Goal: Check status

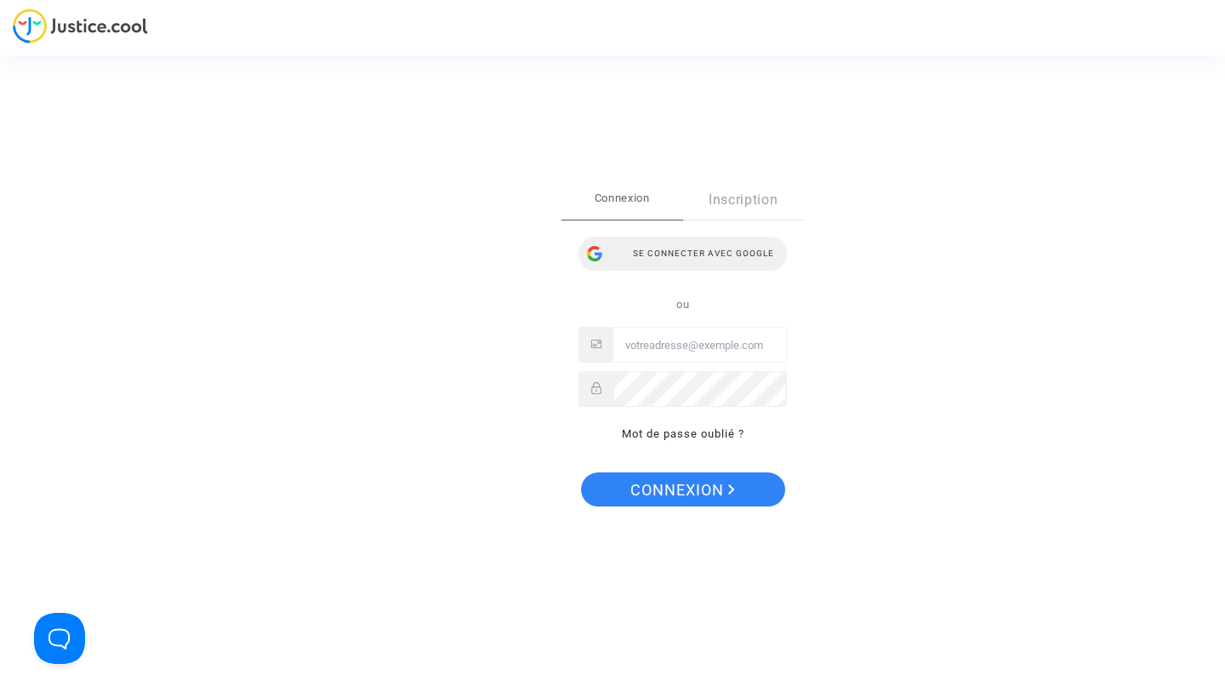
click at [722, 256] on div "Se connecter avec Google" at bounding box center [683, 254] width 208 height 34
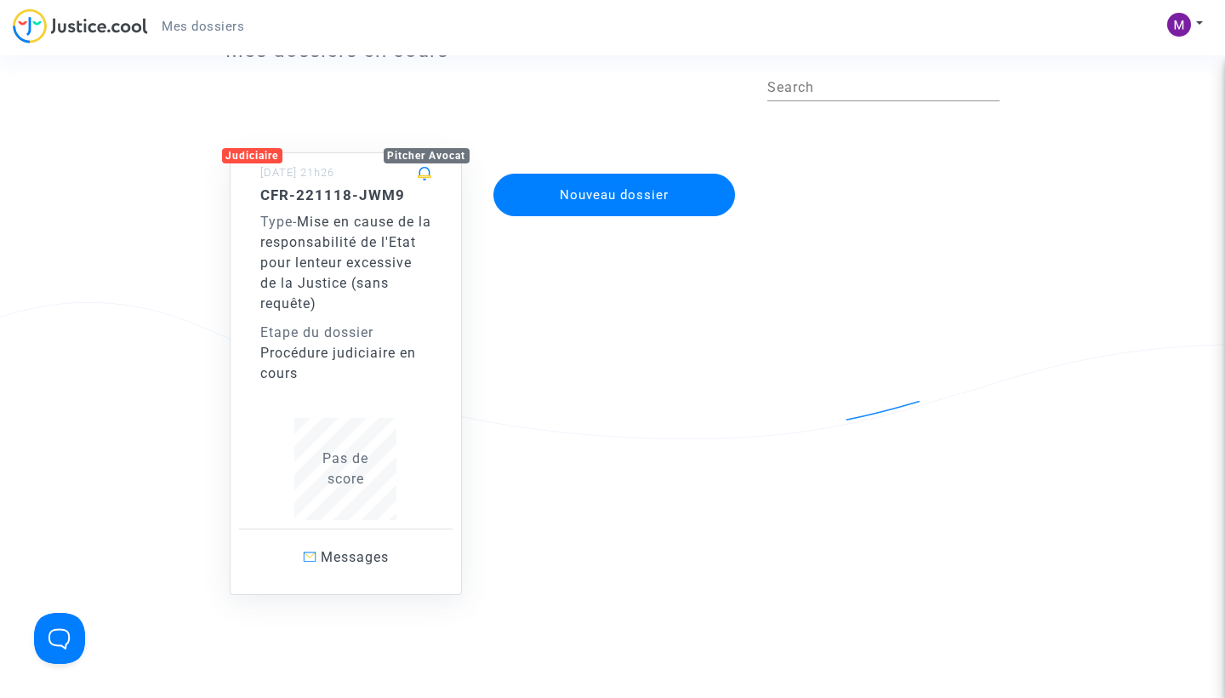
scroll to position [74, 0]
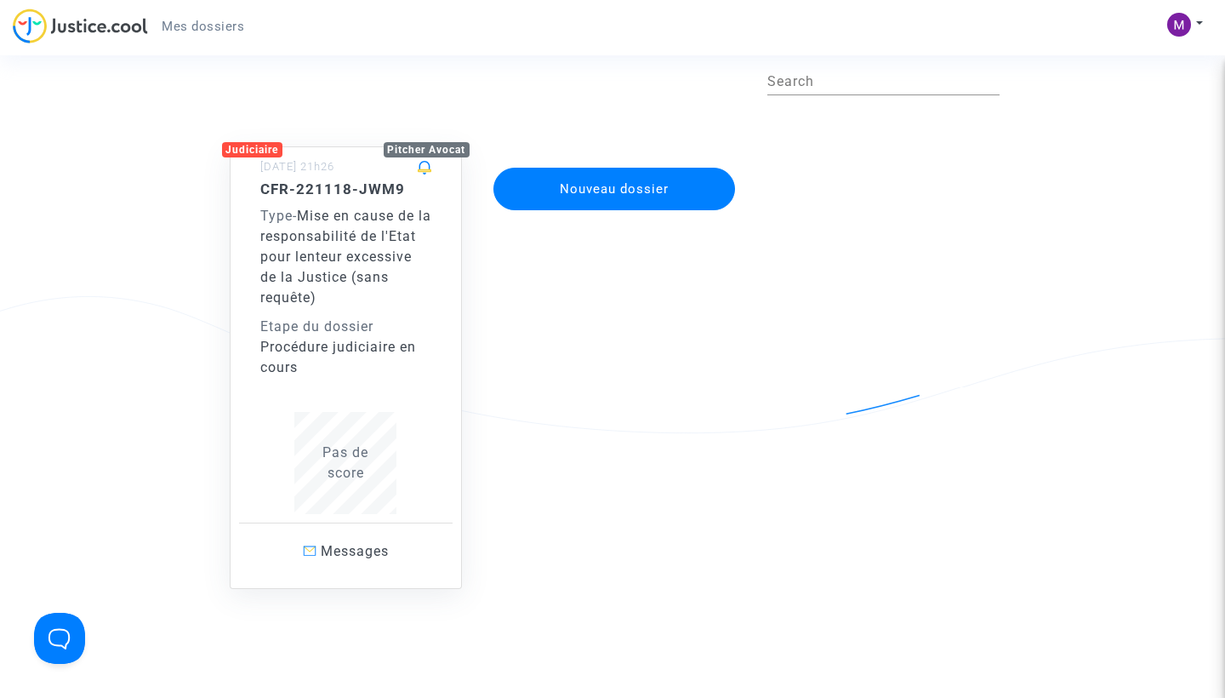
click at [345, 255] on span "Mise en cause de la responsabilité de l'Etat pour lenteur excessive de la Justi…" at bounding box center [345, 257] width 171 height 98
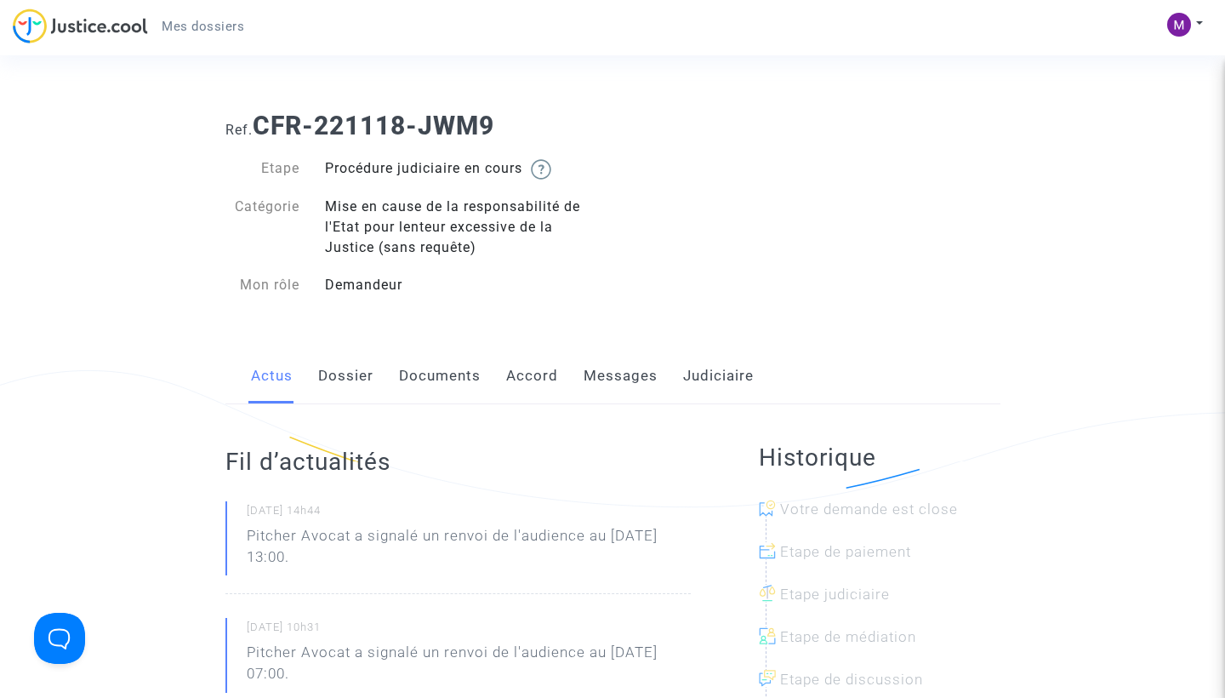
click at [363, 376] on link "Dossier" at bounding box center [345, 376] width 55 height 56
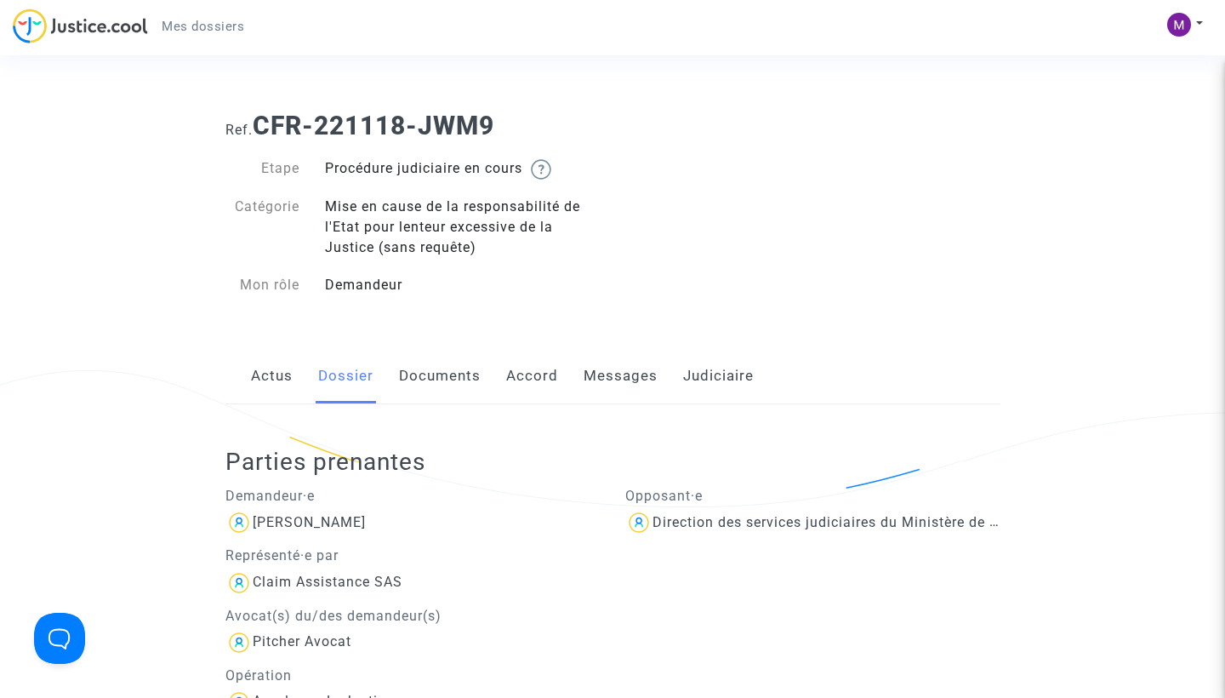
click at [451, 372] on link "Documents" at bounding box center [440, 376] width 82 height 56
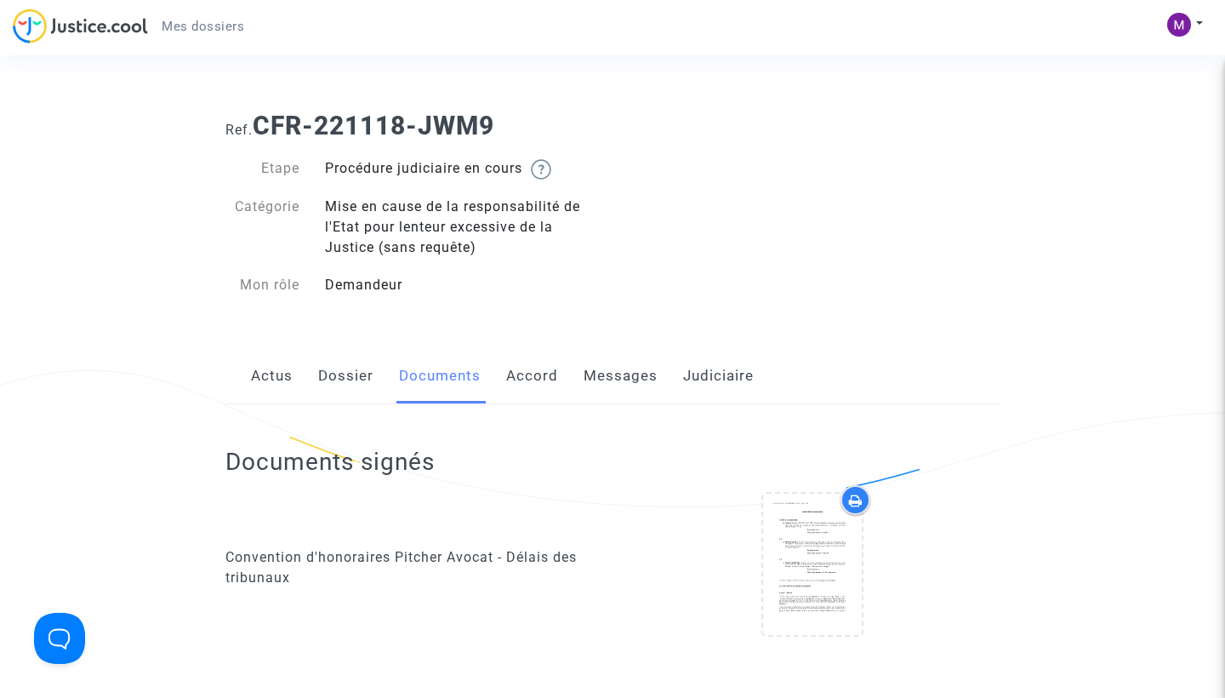
click at [544, 373] on link "Accord" at bounding box center [532, 376] width 52 height 56
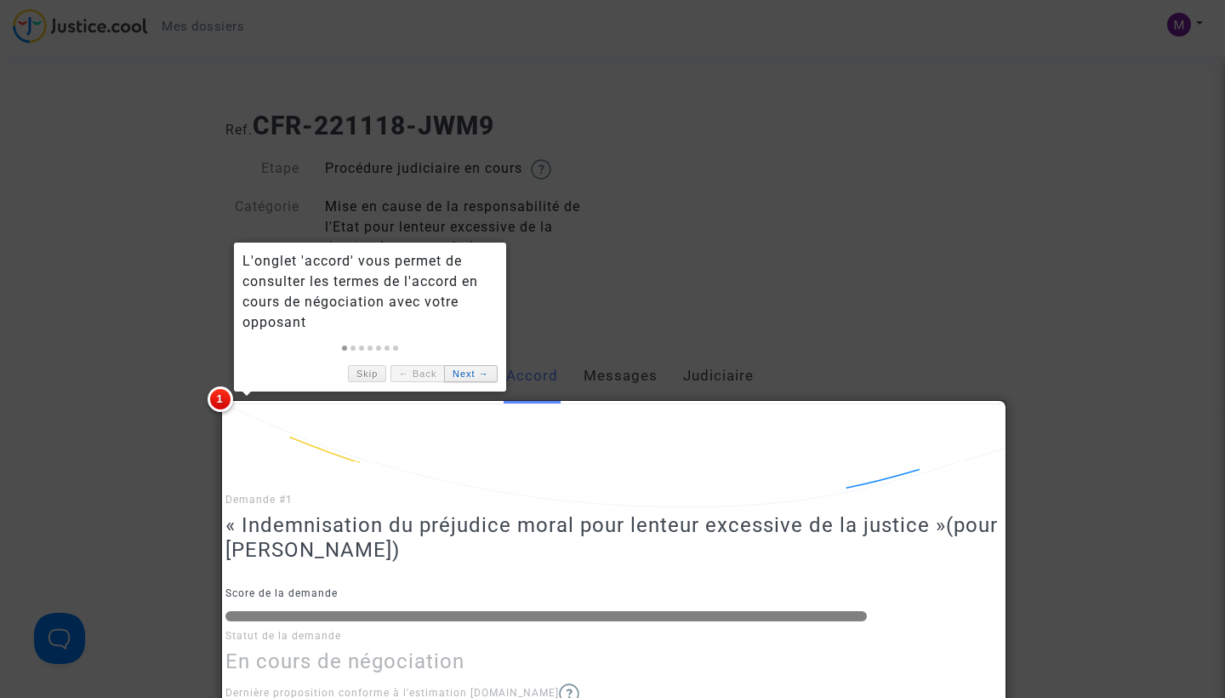
click at [477, 368] on link "Next →" at bounding box center [470, 374] width 53 height 18
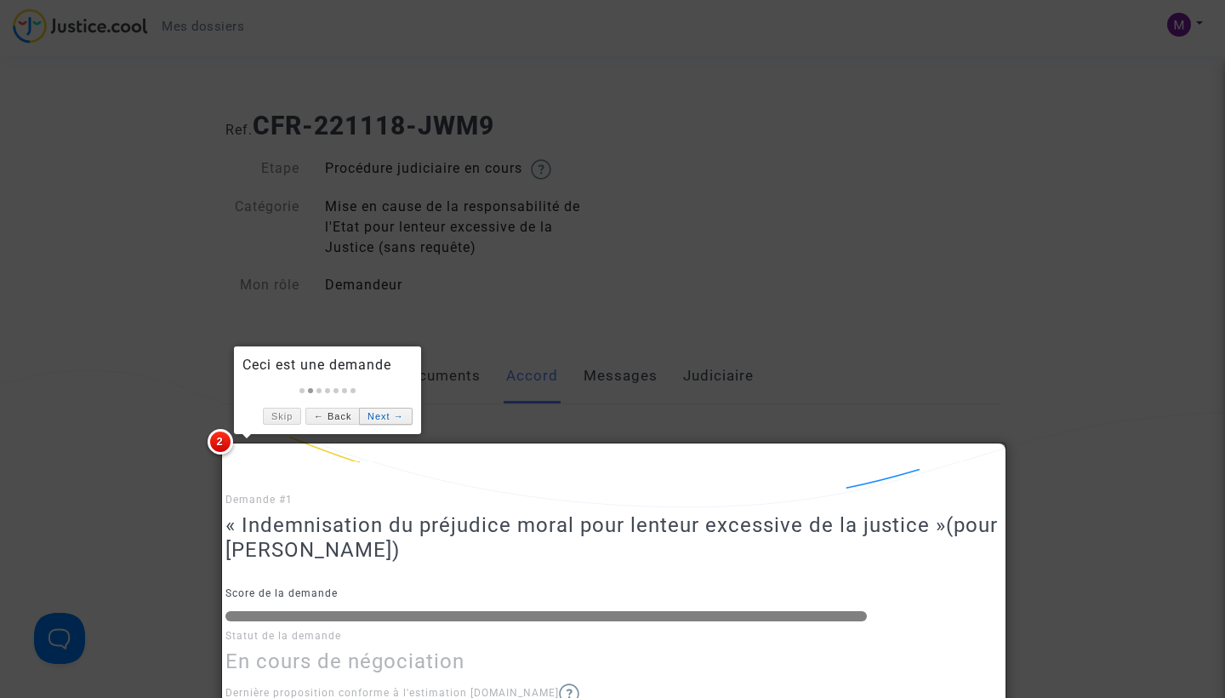
click at [389, 417] on link "Next →" at bounding box center [385, 417] width 53 height 18
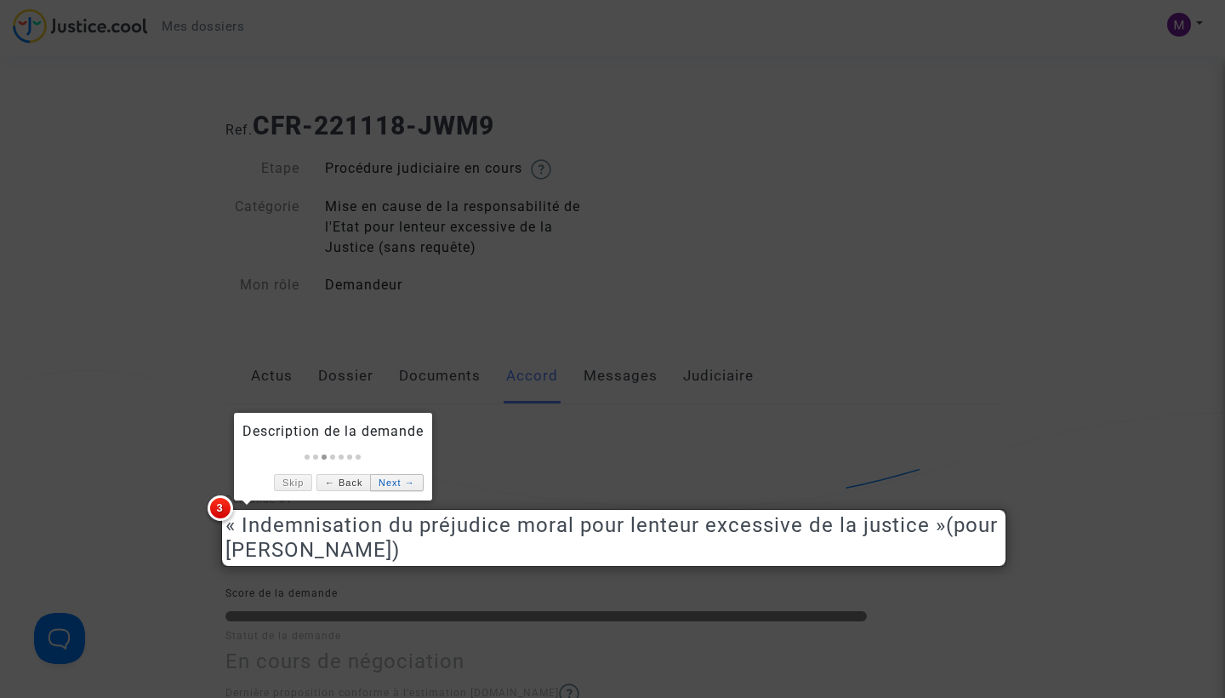
click at [405, 483] on link "Next →" at bounding box center [396, 483] width 53 height 18
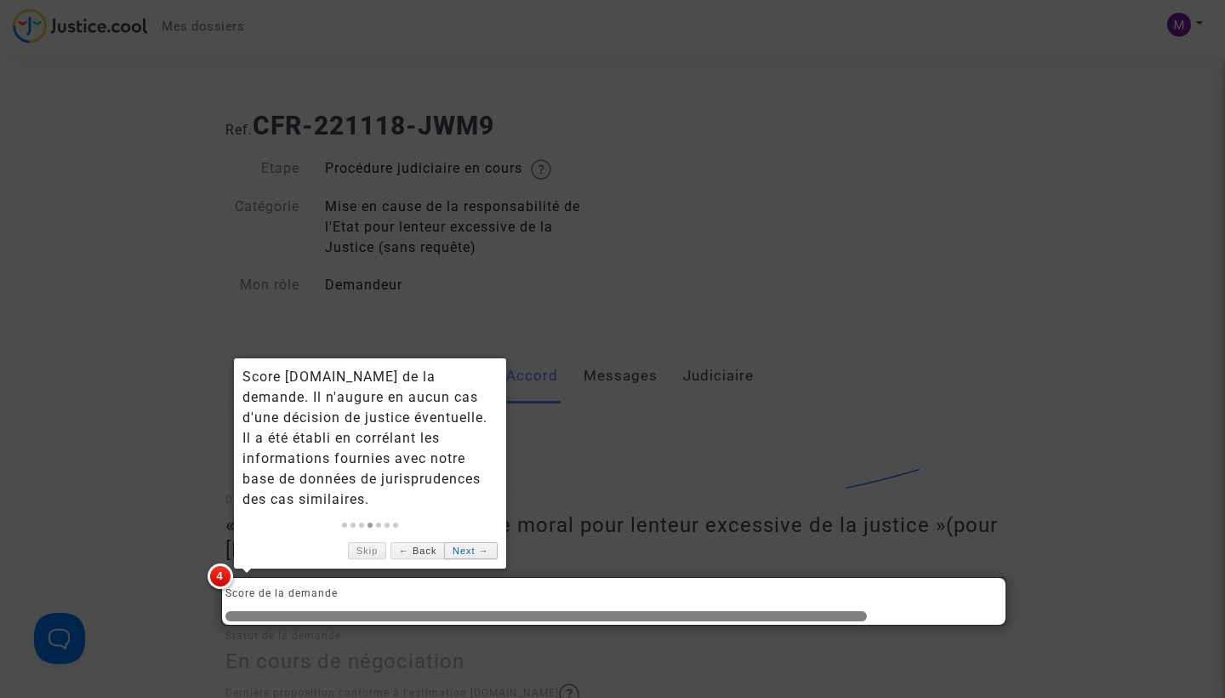
click at [465, 552] on link "Next →" at bounding box center [470, 551] width 53 height 18
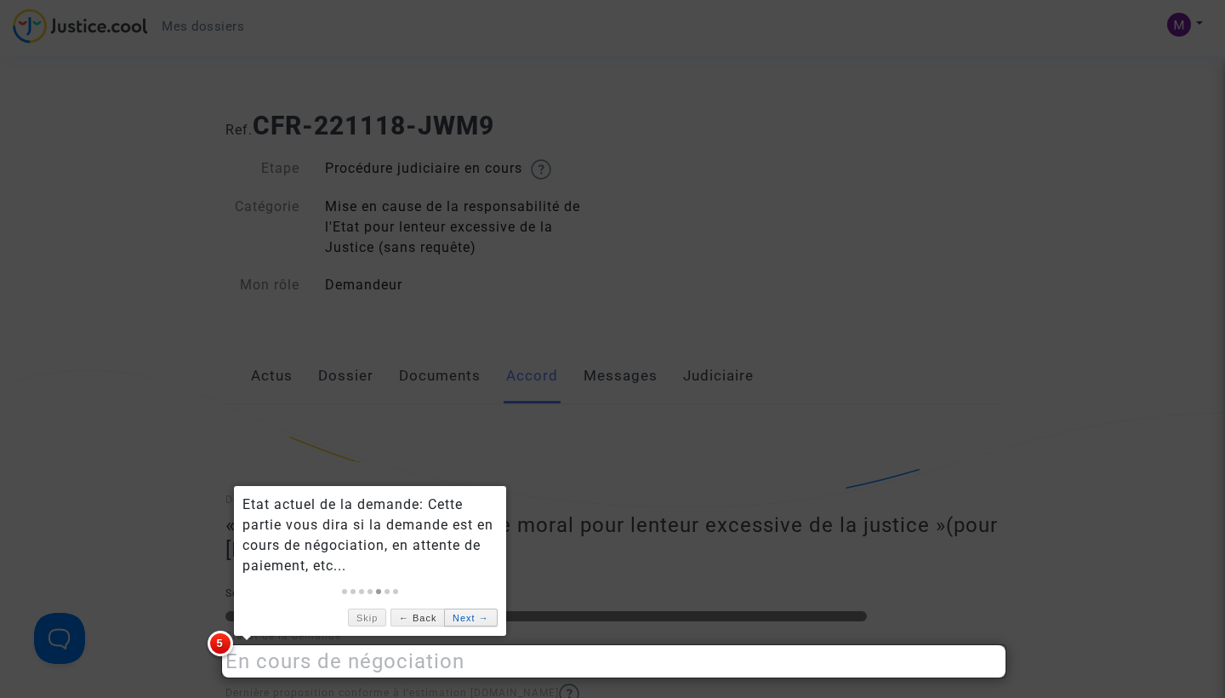
click at [476, 615] on link "Next →" at bounding box center [470, 617] width 53 height 18
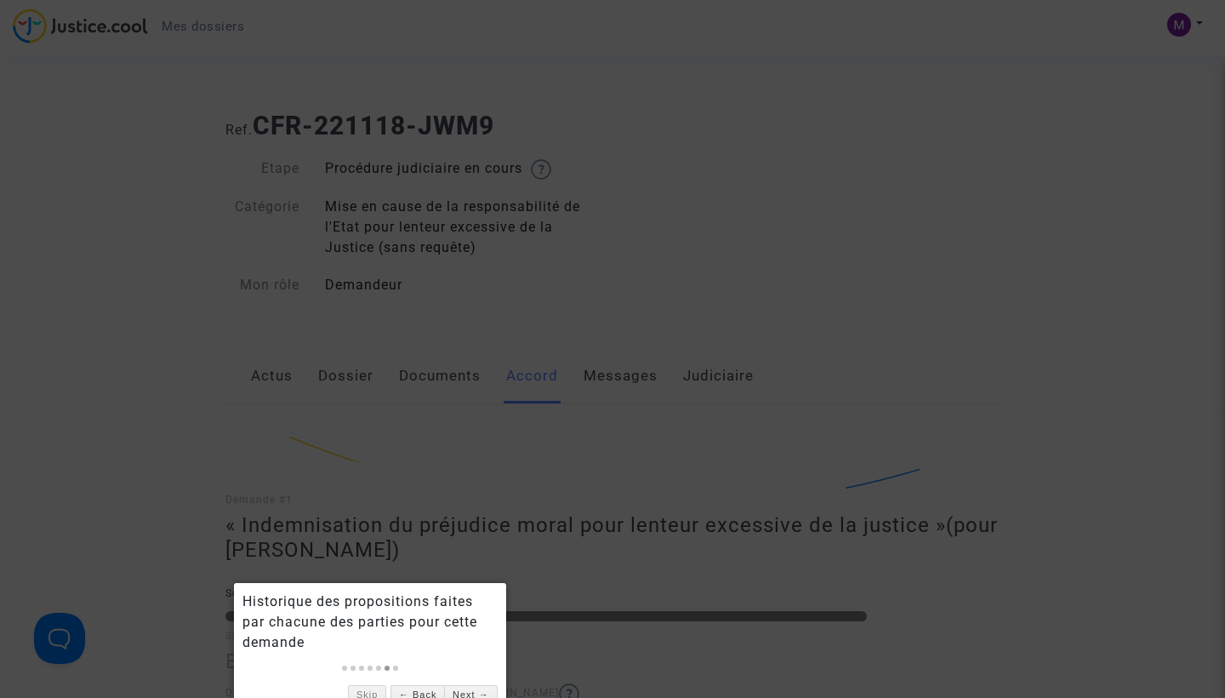
scroll to position [60, 0]
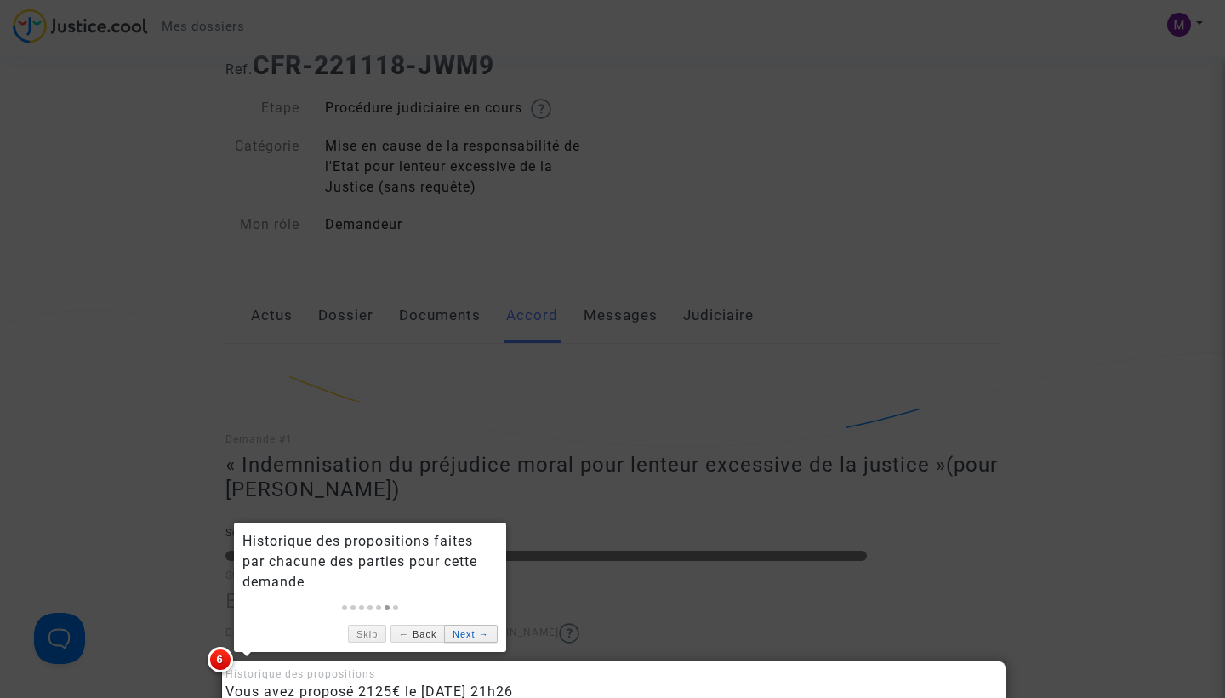
click at [473, 641] on link "Next →" at bounding box center [470, 634] width 53 height 18
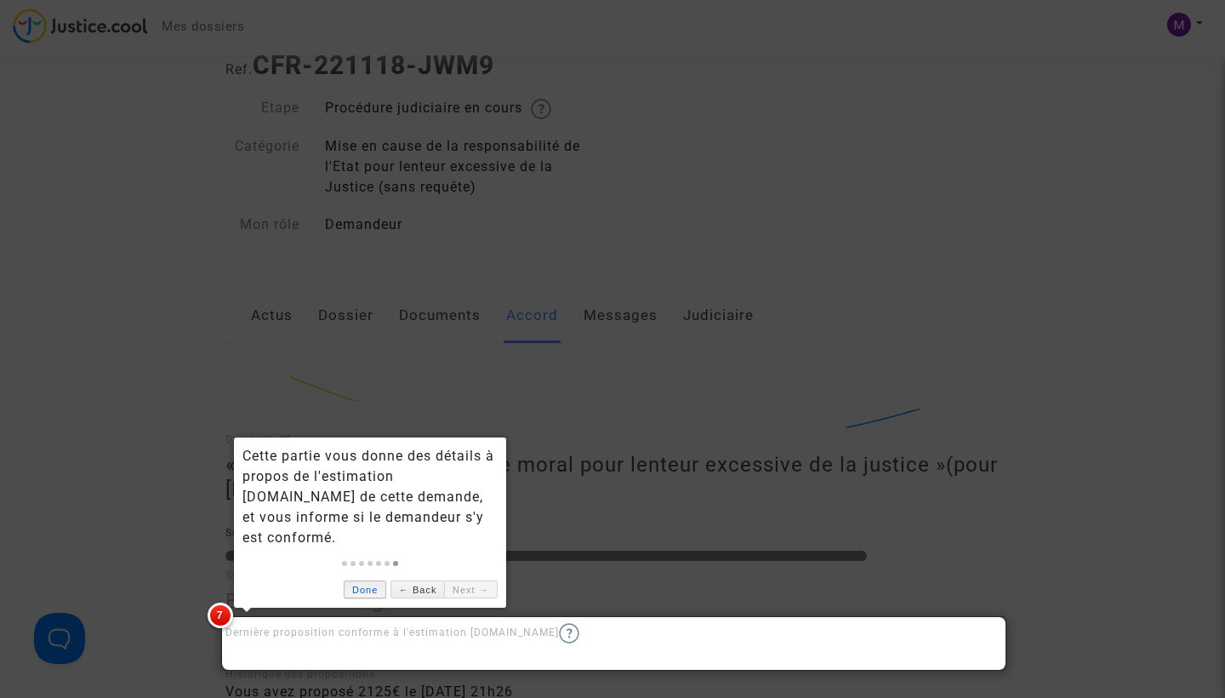
click at [365, 581] on link "Done" at bounding box center [365, 589] width 43 height 18
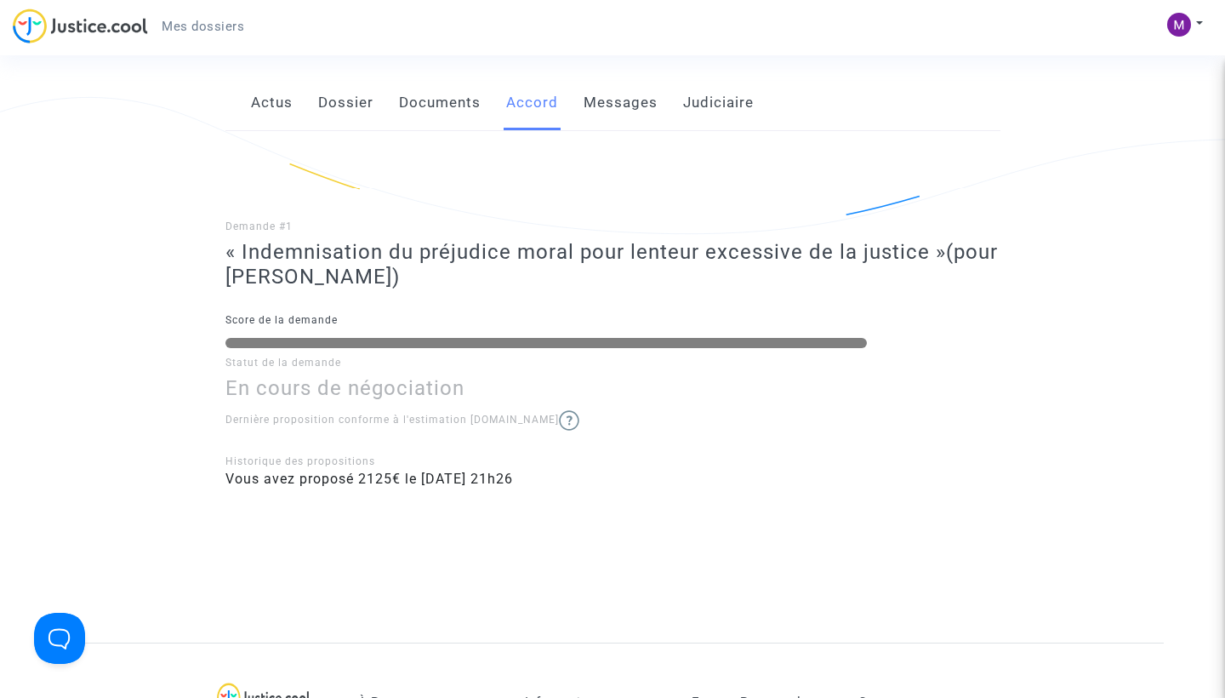
scroll to position [351, 0]
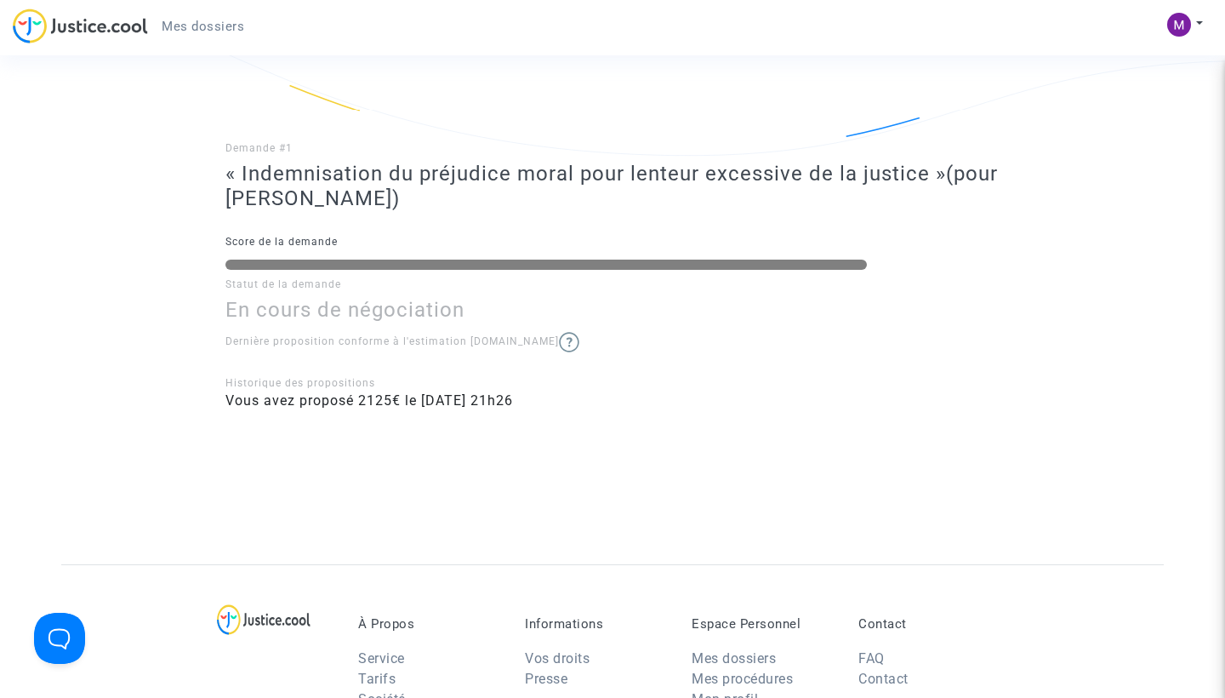
click at [559, 340] on img at bounding box center [569, 342] width 20 height 20
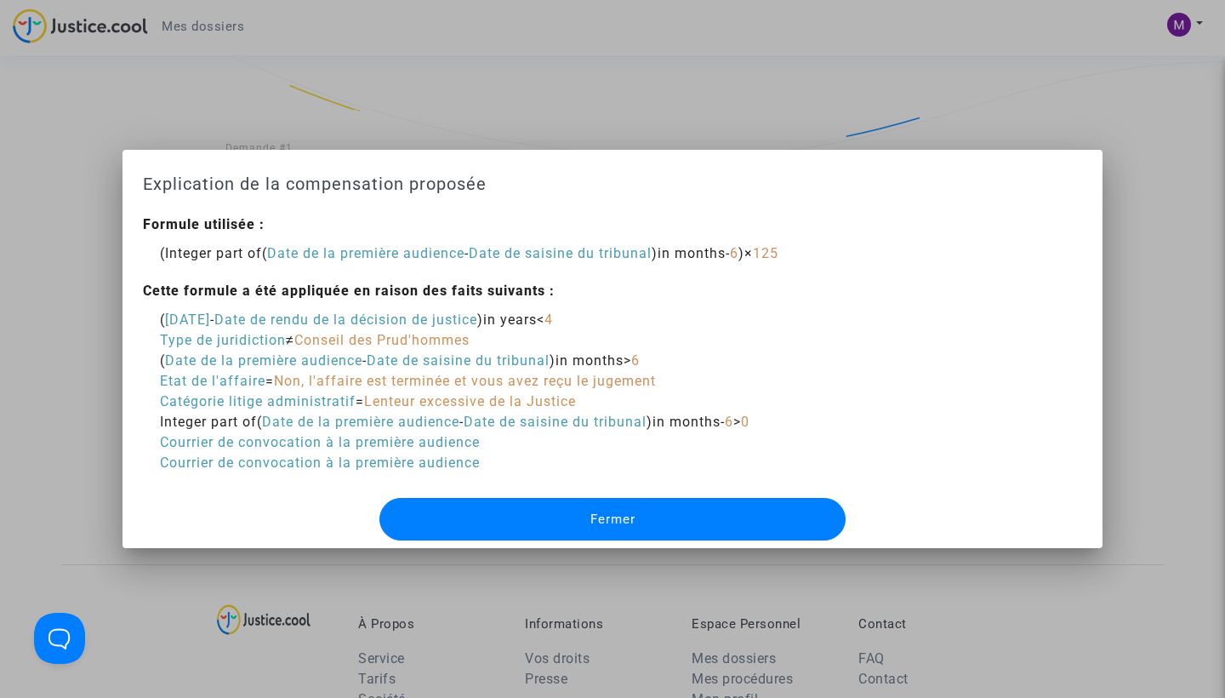
scroll to position [0, 0]
click at [455, 124] on div at bounding box center [612, 349] width 1225 height 698
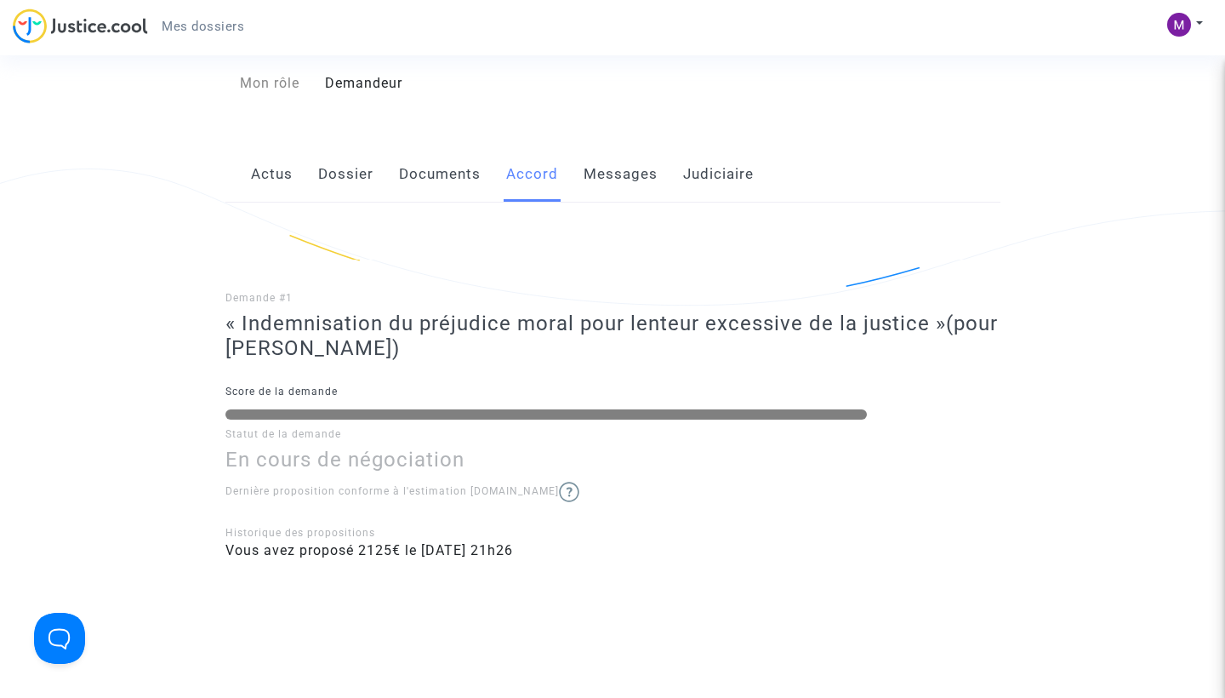
scroll to position [146, 0]
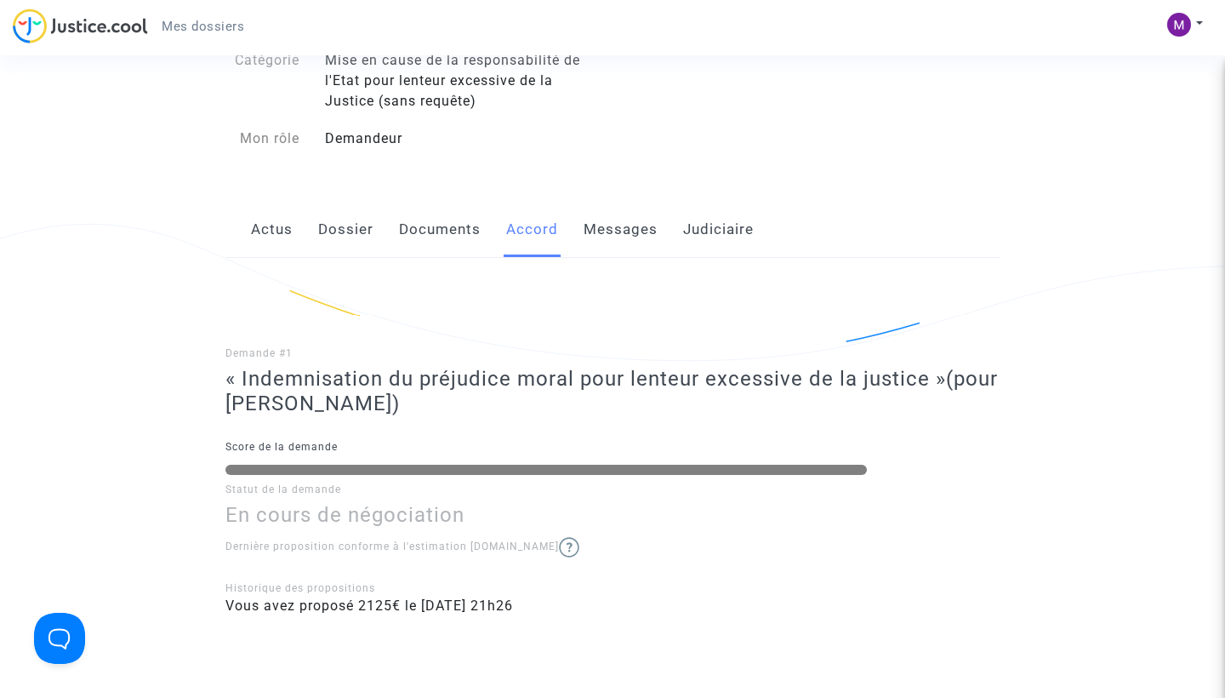
click at [438, 234] on link "Documents" at bounding box center [440, 230] width 82 height 56
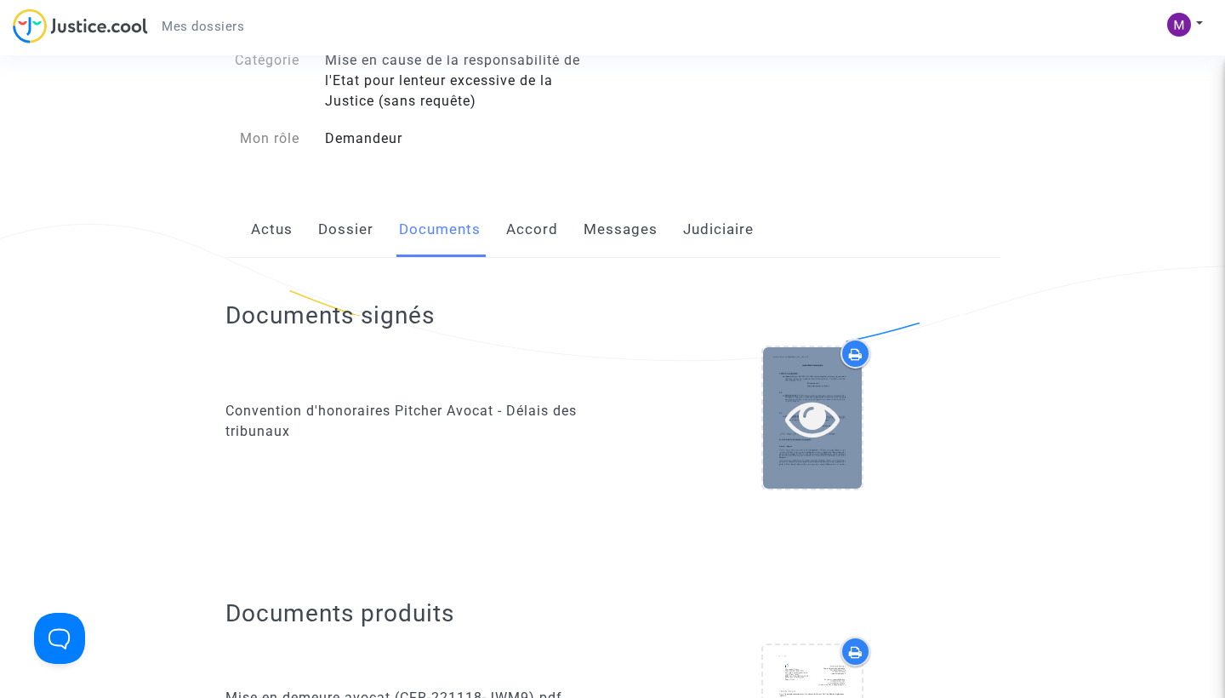
click at [816, 418] on icon at bounding box center [812, 418] width 55 height 54
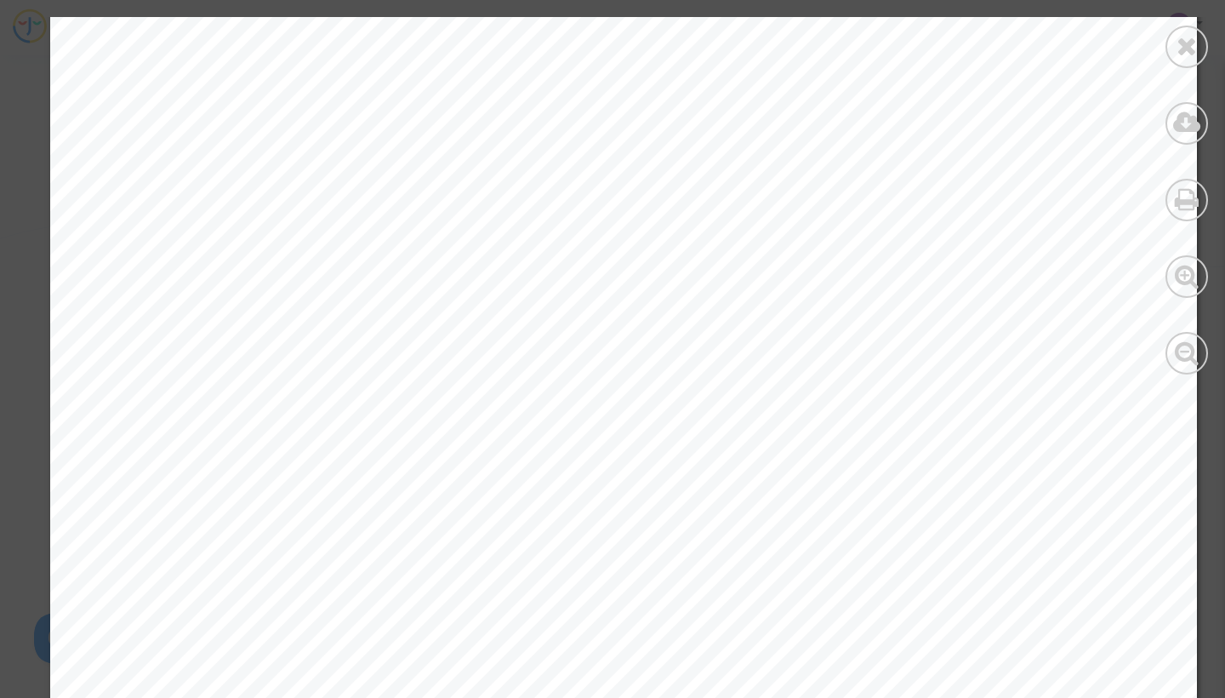
scroll to position [4916, 0]
click at [1181, 49] on icon at bounding box center [1187, 46] width 21 height 26
